Goal: Use online tool/utility: Utilize a website feature to perform a specific function

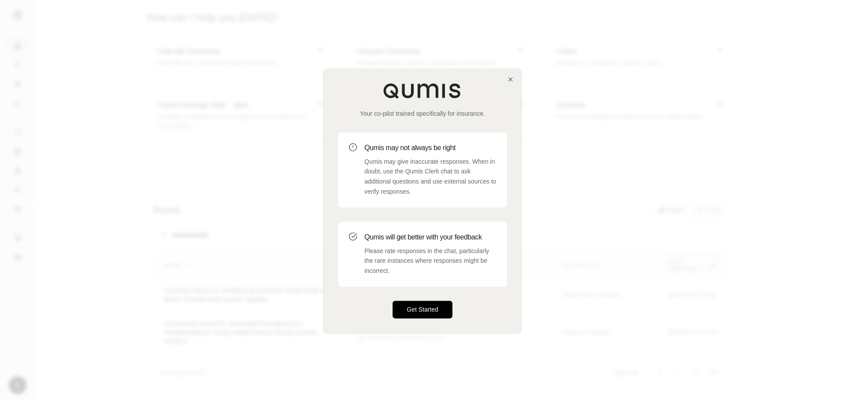
click at [433, 307] on button "Get Started" at bounding box center [423, 310] width 60 height 18
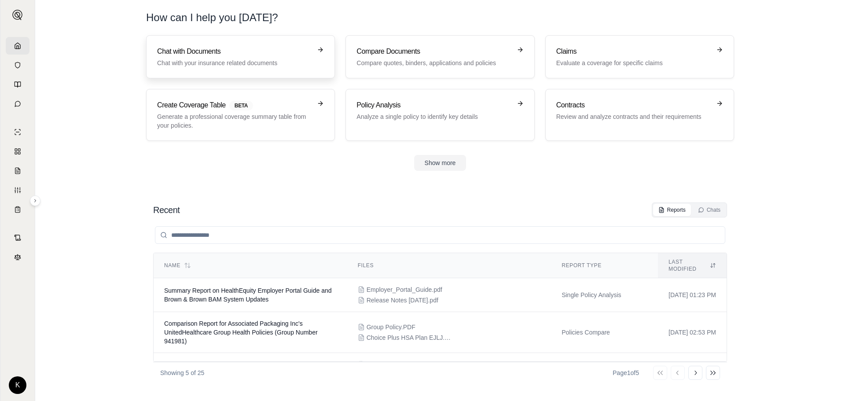
click at [261, 52] on h3 "Chat with Documents" at bounding box center [234, 51] width 155 height 11
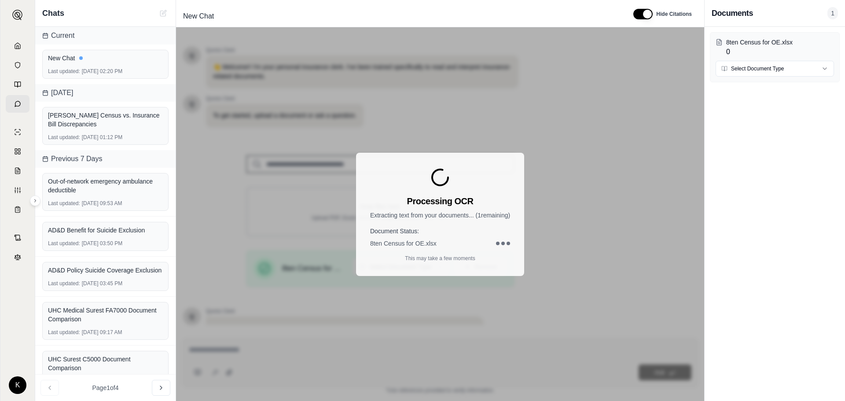
scroll to position [74, 0]
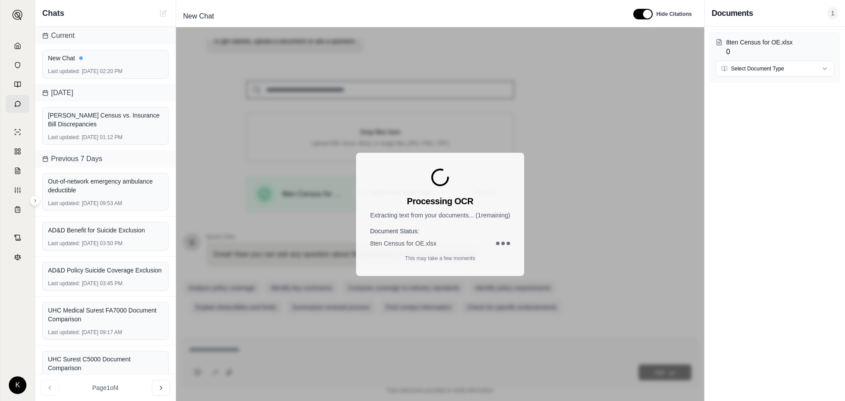
click at [774, 199] on div "8ten Census for OE.xlsx 0 Select Document Type" at bounding box center [775, 214] width 140 height 374
click at [742, 162] on div "8ten Census for OE.xlsx 0 Select Document Type" at bounding box center [775, 214] width 140 height 374
click at [459, 221] on div "Processing OCR Extracting text from your documents... ( 1 remaining) Document S…" at bounding box center [440, 214] width 168 height 123
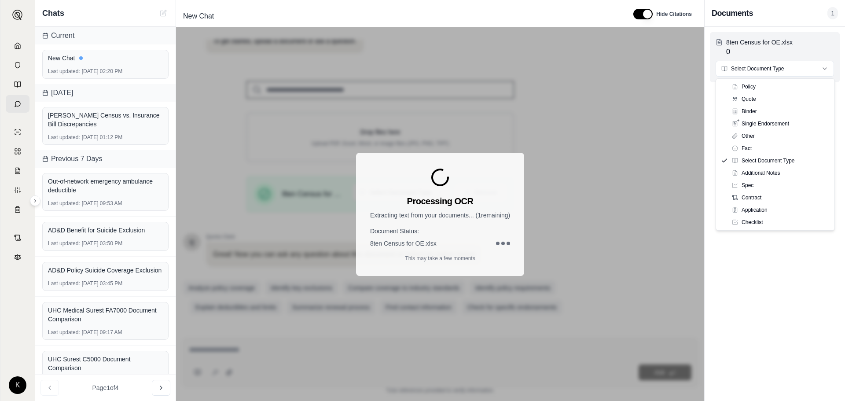
click at [745, 68] on html "K Chats Current New Chat Last updated: Aug 14, 2025, 02:20 PM Today KR Calvert …" at bounding box center [422, 200] width 845 height 401
click at [760, 66] on html "K Chats Current New Chat Last updated: Aug 14, 2025, 02:20 PM Today KR Calvert …" at bounding box center [422, 200] width 845 height 401
click at [827, 65] on html "K Chats Current New Chat Last updated: Aug 14, 2025, 02:20 PM Today KR Calvert …" at bounding box center [422, 200] width 845 height 401
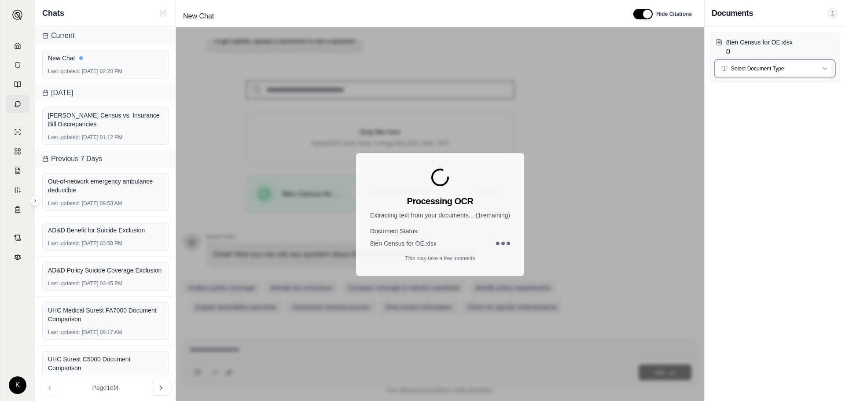
click at [785, 42] on html "K Chats Current New Chat Last updated: Aug 14, 2025, 02:20 PM Today KR Calvert …" at bounding box center [422, 200] width 845 height 401
click at [785, 42] on p "8ten Census for OE.xlsx" at bounding box center [780, 42] width 108 height 9
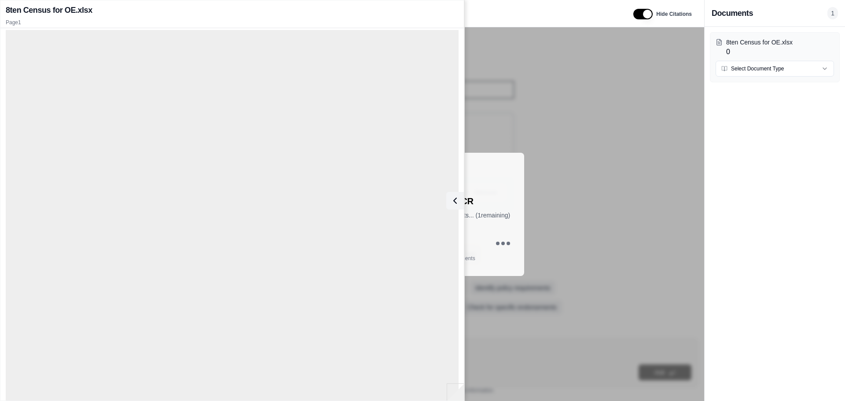
click at [450, 19] on p "Page 1" at bounding box center [232, 22] width 453 height 7
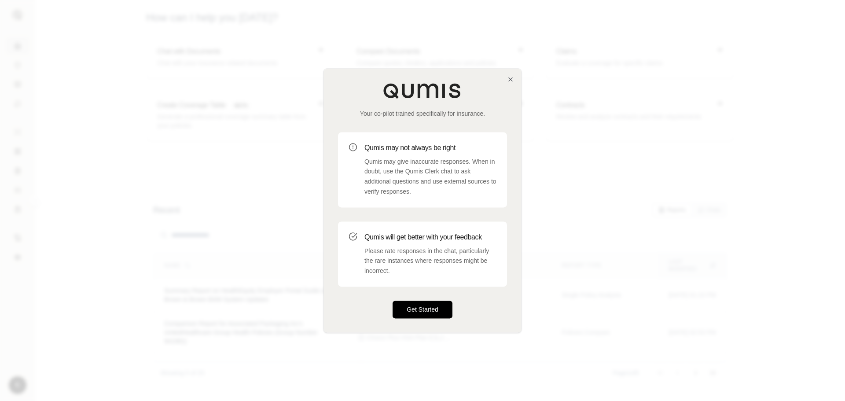
click at [406, 305] on button "Get Started" at bounding box center [423, 310] width 60 height 18
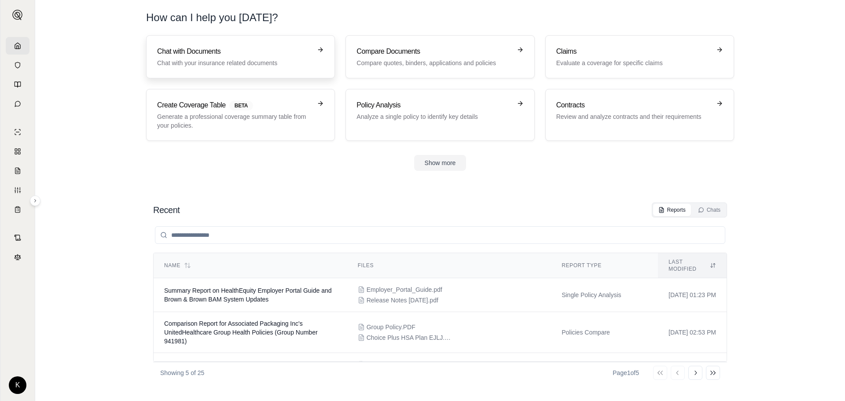
click at [238, 59] on p "Chat with your insurance related documents" at bounding box center [234, 63] width 155 height 9
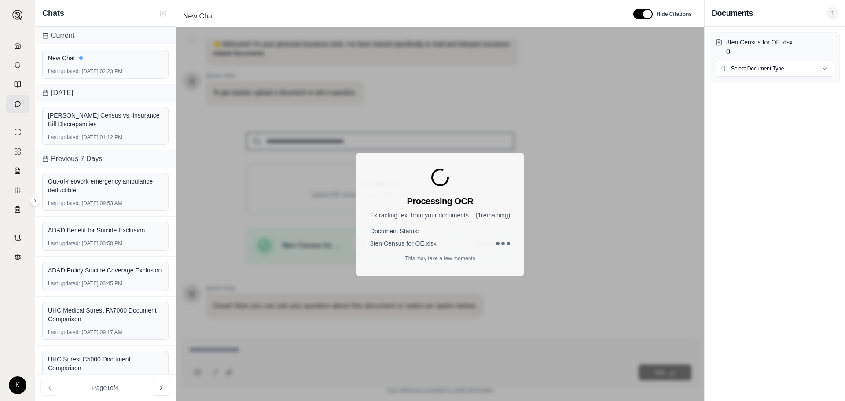
scroll to position [74, 0]
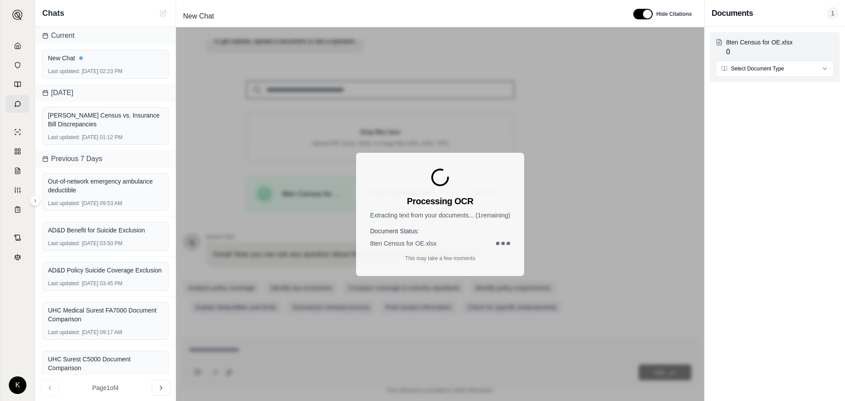
click at [826, 67] on html "K Chats Current New Chat Last updated: Aug 14, 2025, 02:23 PM Today KR Calvert …" at bounding box center [422, 200] width 845 height 401
click at [758, 254] on html "K Chats Current New Chat Last updated: Aug 14, 2025, 02:23 PM Today KR Calvert …" at bounding box center [422, 200] width 845 height 401
click at [505, 243] on div at bounding box center [503, 244] width 4 height 4
click at [779, 203] on div "8ten Census for OE.xlsx 0 Select Document Type" at bounding box center [775, 214] width 140 height 374
click at [628, 219] on div "Processing OCR Extracting text from your documents... ( 1 remaining) Document S…" at bounding box center [440, 214] width 528 height 374
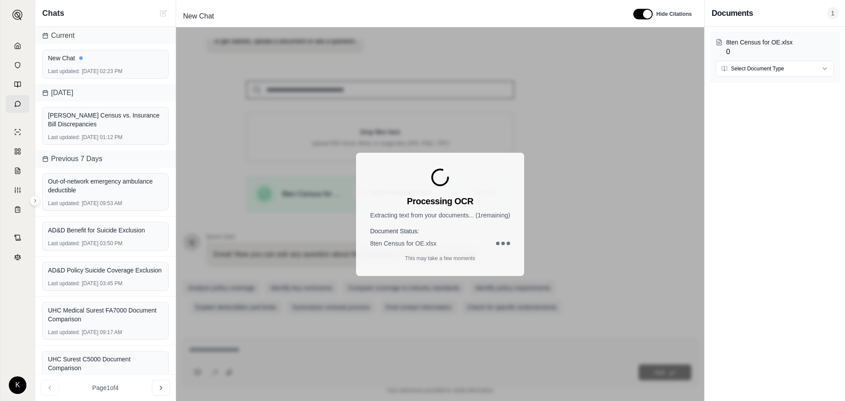
click at [751, 182] on div "8ten Census for OE.xlsx 0 Select Document Type" at bounding box center [775, 214] width 140 height 374
click at [547, 216] on div "Processing OCR Extracting text from your documents... ( 1 remaining) Document S…" at bounding box center [440, 214] width 528 height 374
click at [386, 130] on div "Processing OCR Extracting text from your documents... ( 1 remaining) Document S…" at bounding box center [440, 214] width 528 height 374
click at [222, 133] on div "Processing OCR Extracting text from your documents... ( 1 remaining) Document S…" at bounding box center [440, 214] width 528 height 374
click at [306, 166] on div "Processing OCR Extracting text from your documents... ( 1 remaining) Document S…" at bounding box center [440, 214] width 528 height 374
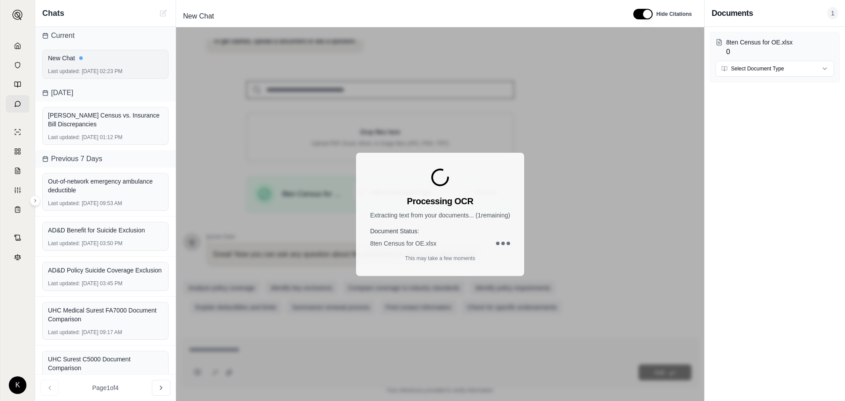
click at [130, 68] on div "Last updated: Aug 14, 2025, 02:23 PM" at bounding box center [105, 71] width 115 height 7
click at [770, 142] on div "8ten Census for OE.xlsx 0 Select Document Type" at bounding box center [775, 214] width 140 height 374
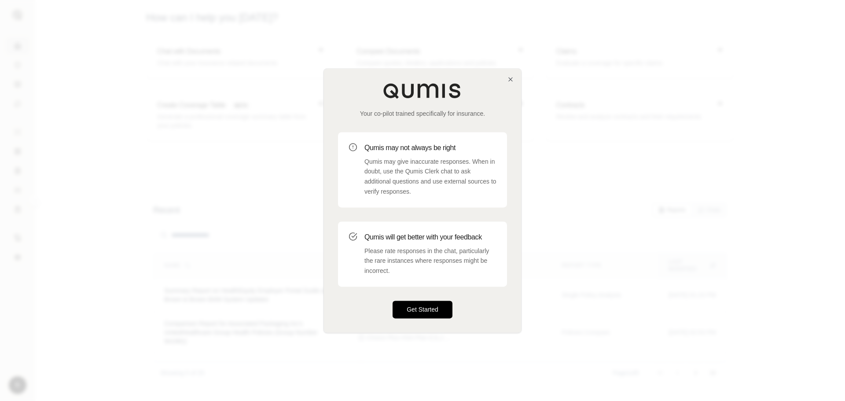
click at [437, 309] on button "Get Started" at bounding box center [423, 310] width 60 height 18
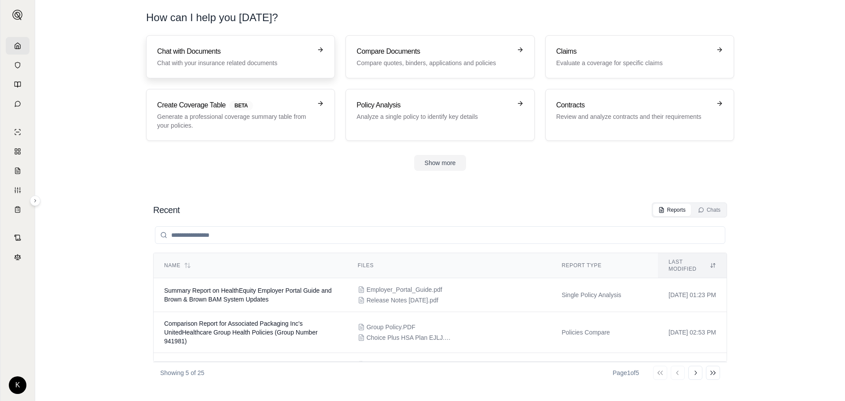
click at [222, 55] on h3 "Chat with Documents" at bounding box center [234, 51] width 155 height 11
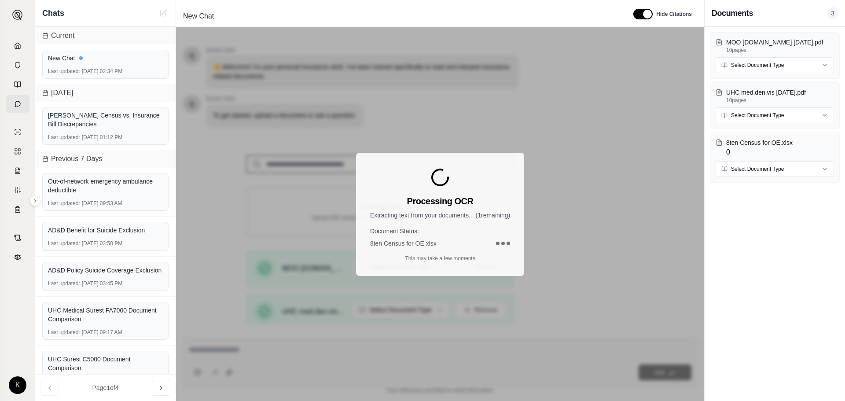
click at [602, 256] on div "Processing OCR Extracting text from your documents... ( 1 remaining) Document S…" at bounding box center [440, 214] width 528 height 374
click at [761, 234] on div "MOO [DOMAIN_NAME] [DATE].pdf 10 pages Select Document Type UHC med.den.vis [DAT…" at bounding box center [775, 214] width 140 height 374
click at [467, 234] on h4 "Document Status:" at bounding box center [440, 231] width 140 height 9
click at [610, 298] on div "Processing OCR Extracting text from your documents... ( 1 remaining) Document S…" at bounding box center [440, 214] width 528 height 374
